Goal: Information Seeking & Learning: Learn about a topic

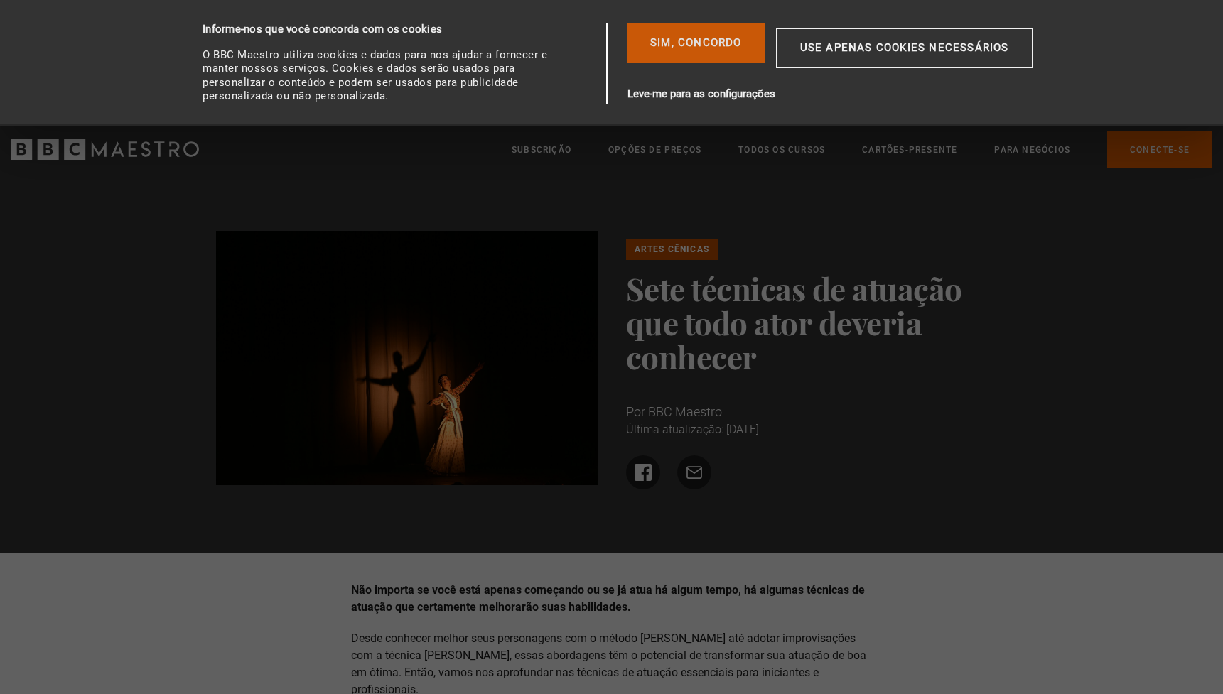
click at [707, 49] on font "Sim, concordo" at bounding box center [696, 42] width 92 height 17
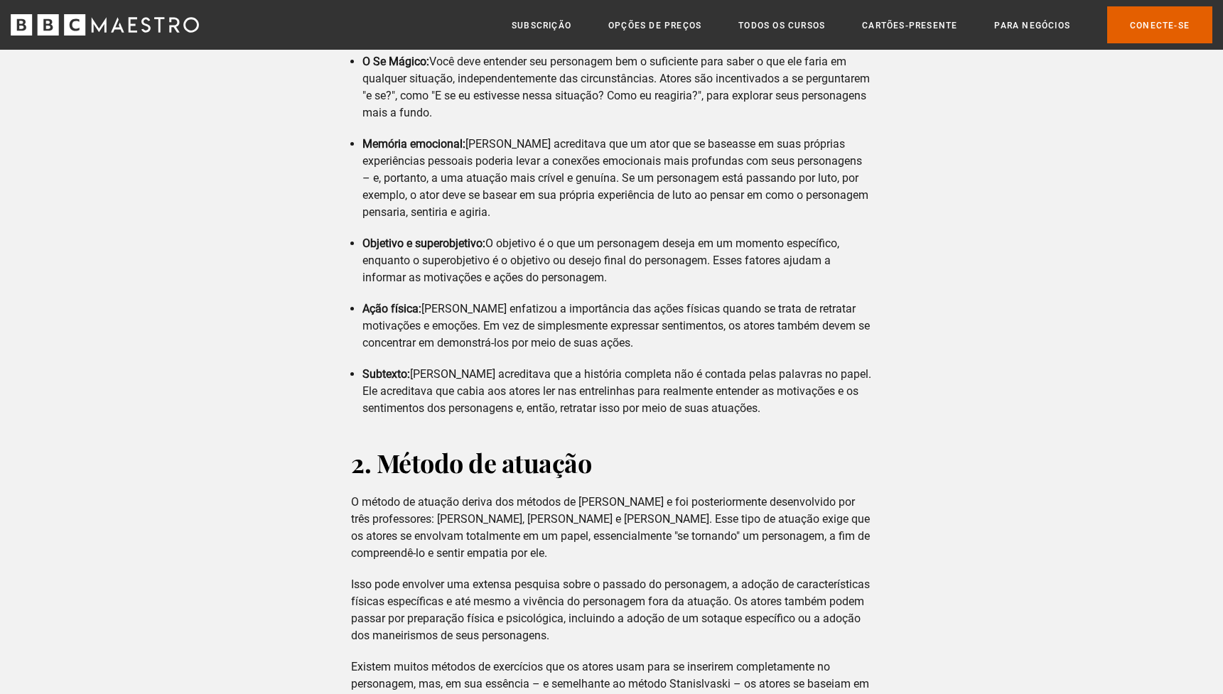
scroll to position [1006, 0]
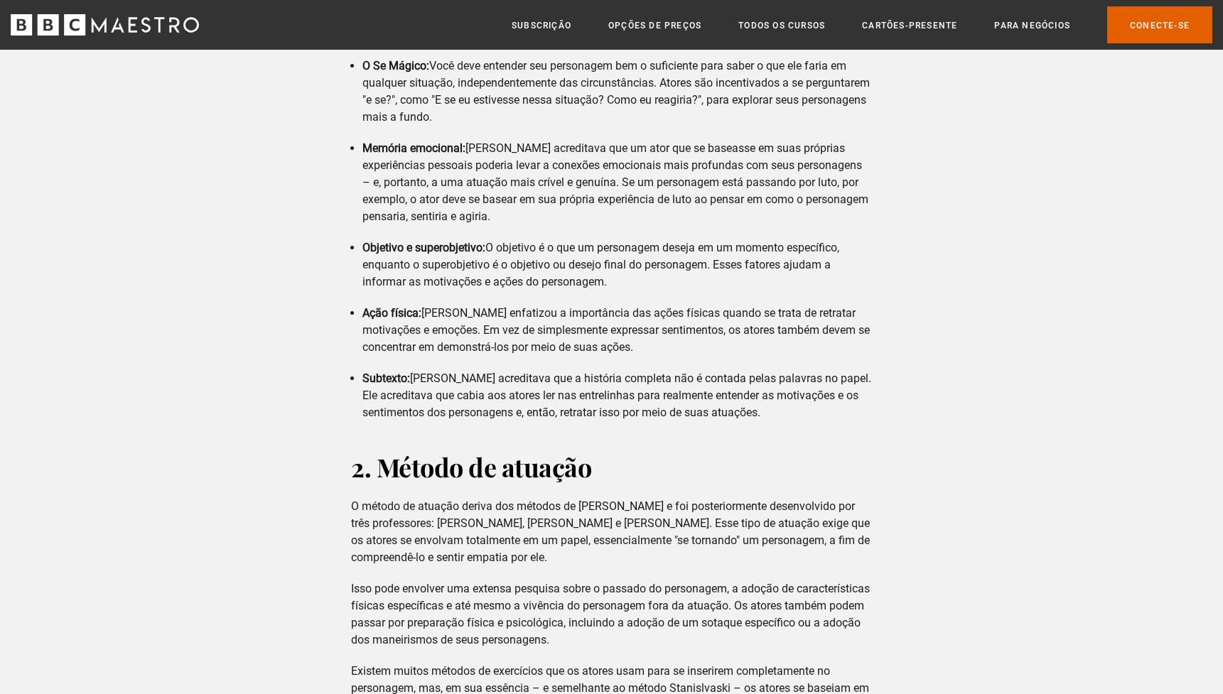
drag, startPoint x: 465, startPoint y: 129, endPoint x: 568, endPoint y: 200, distance: 125.6
click at [568, 200] on li "Memória emocional: [PERSON_NAME] acreditava que um ator que se baseasse em suas…" at bounding box center [617, 182] width 510 height 85
click at [614, 218] on div "1. O método Stanislavski Este método, desenvolvido pelo diretor e ator [DEMOGRA…" at bounding box center [612, 100] width 544 height 642
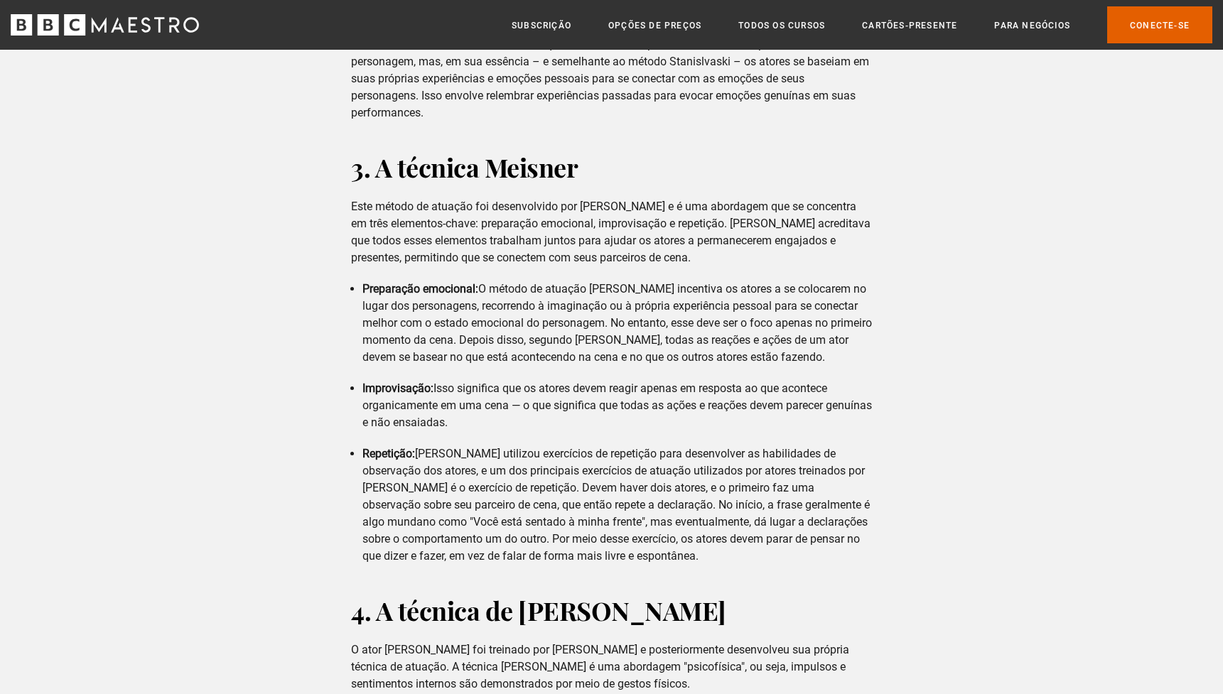
scroll to position [1654, 0]
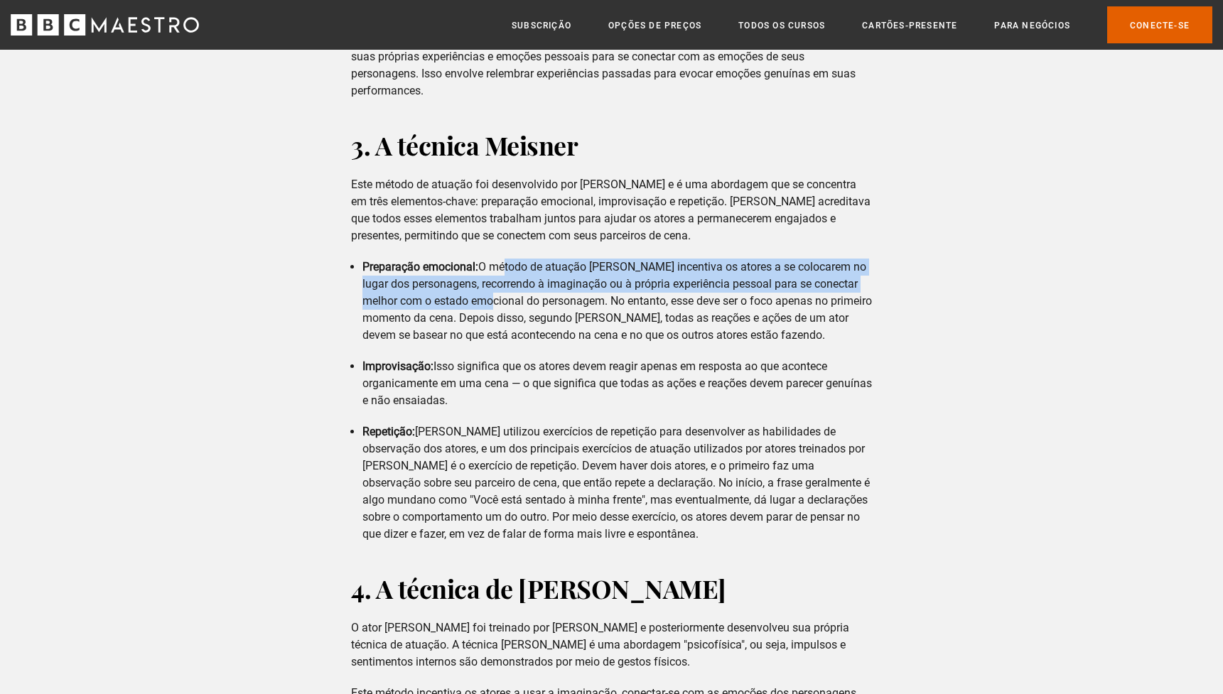
drag, startPoint x: 505, startPoint y: 255, endPoint x: 522, endPoint y: 282, distance: 31.9
click at [522, 282] on font "O método de atuação [PERSON_NAME] incentiva os atores a se colocarem no lugar d…" at bounding box center [617, 301] width 510 height 82
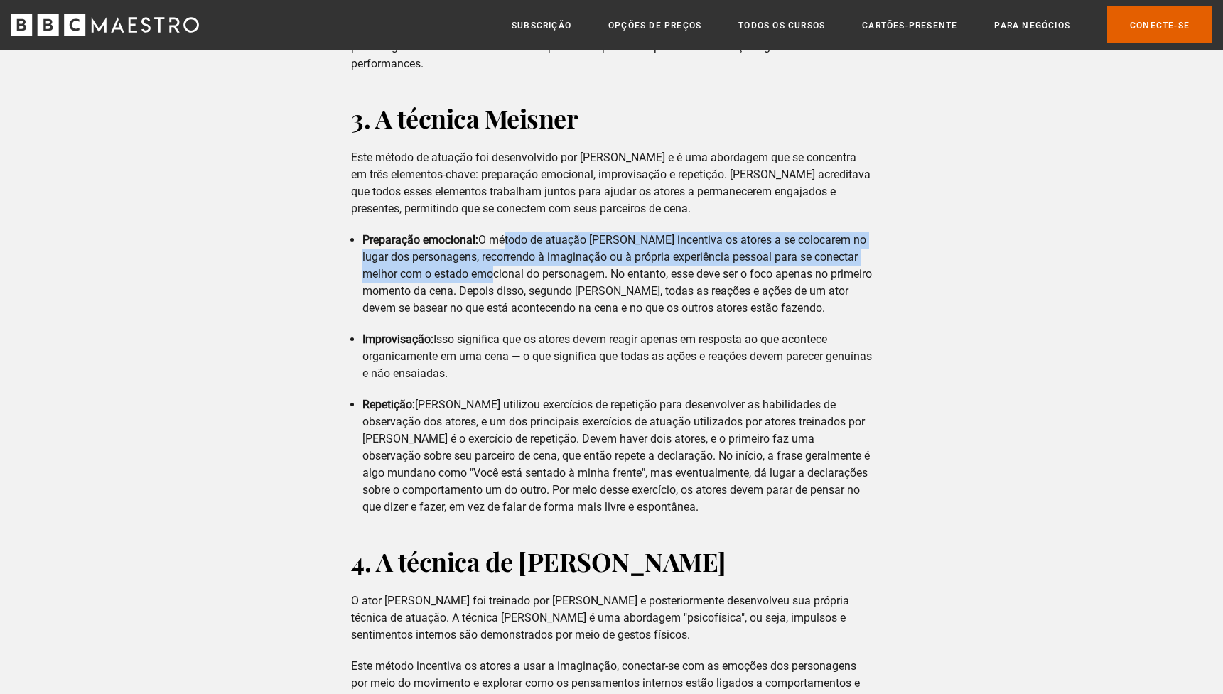
scroll to position [1698, 0]
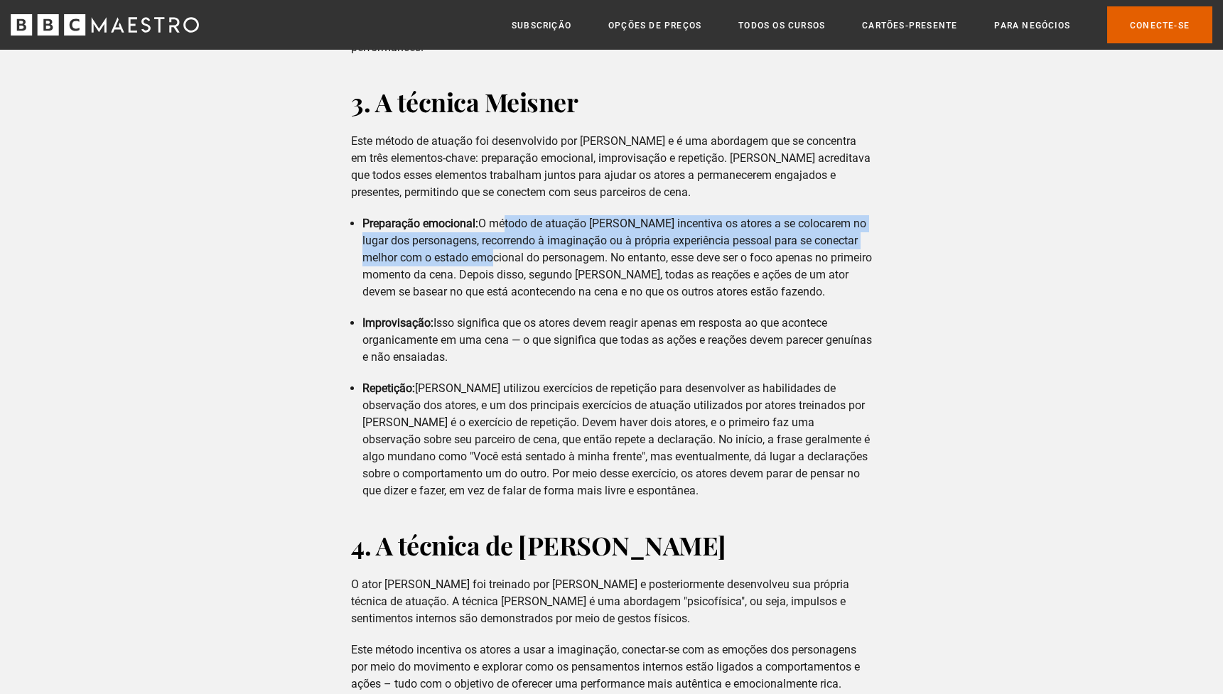
click at [630, 270] on font "O método de atuação [PERSON_NAME] incentiva os atores a se colocarem no lugar d…" at bounding box center [617, 258] width 510 height 82
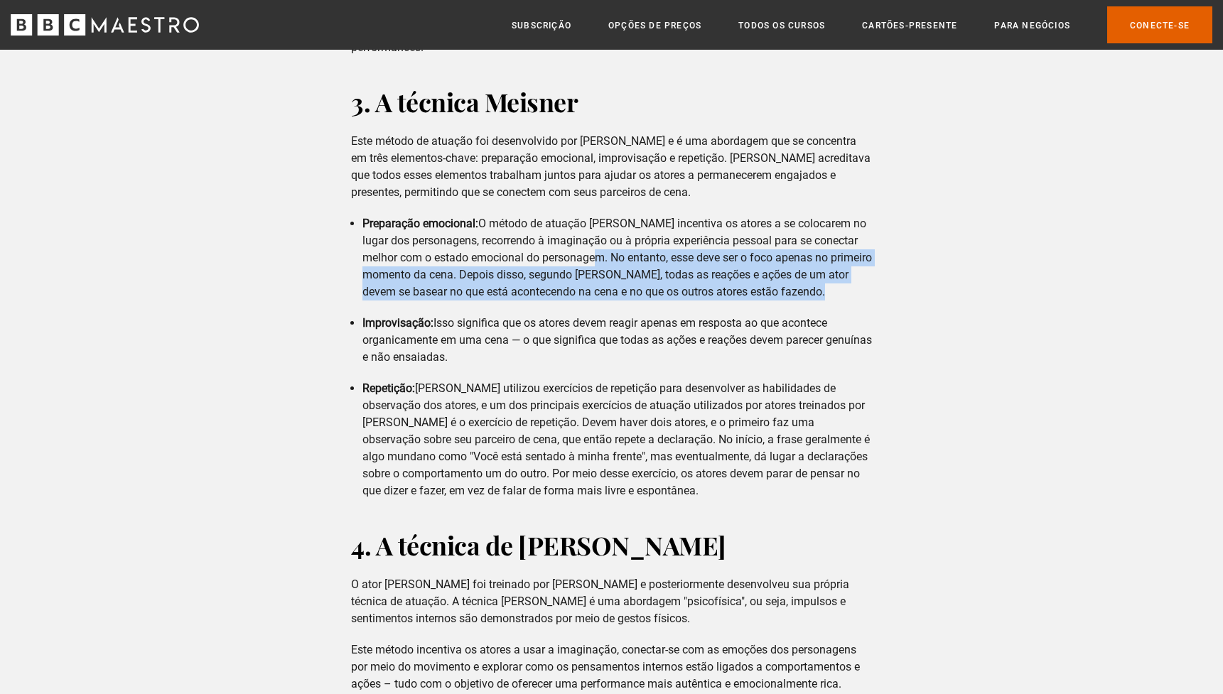
drag, startPoint x: 627, startPoint y: 242, endPoint x: 637, endPoint y: 293, distance: 51.6
click at [637, 293] on div "3. A técnica Meisner Este método de atuação foi desenvolvido por [PERSON_NAME] …" at bounding box center [612, 292] width 544 height 415
click at [559, 242] on font "O método de atuação [PERSON_NAME] incentiva os atores a se colocarem no lugar d…" at bounding box center [617, 258] width 510 height 82
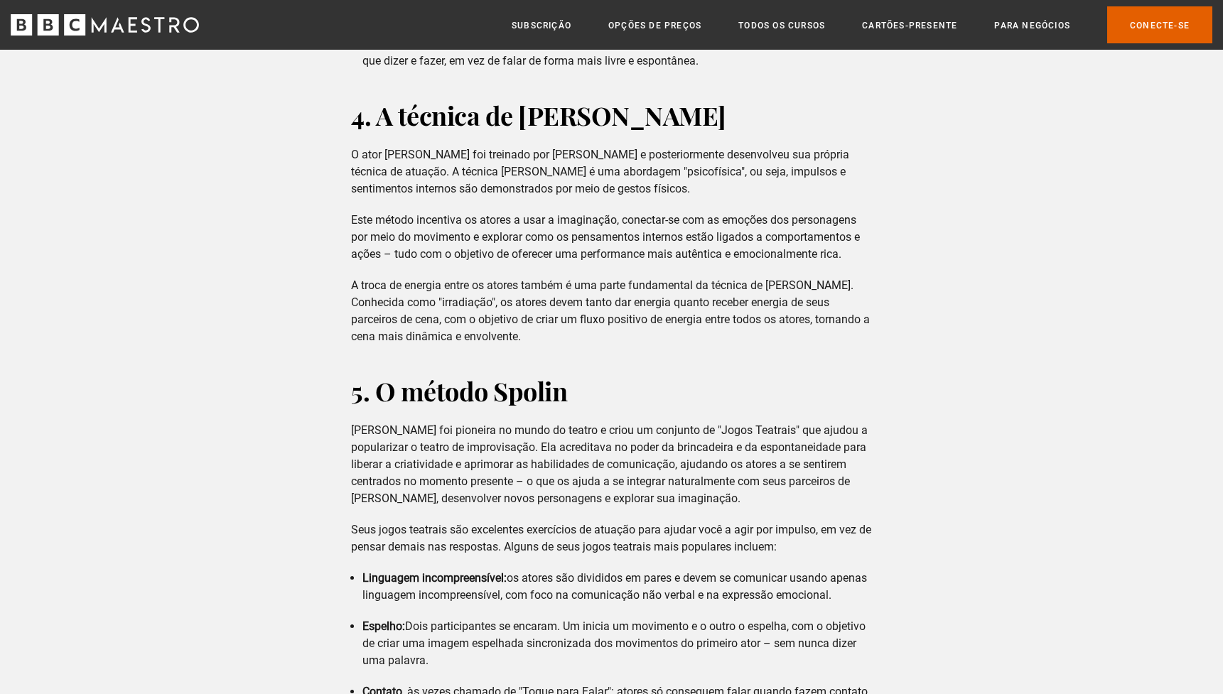
scroll to position [2129, 0]
